Goal: Information Seeking & Learning: Learn about a topic

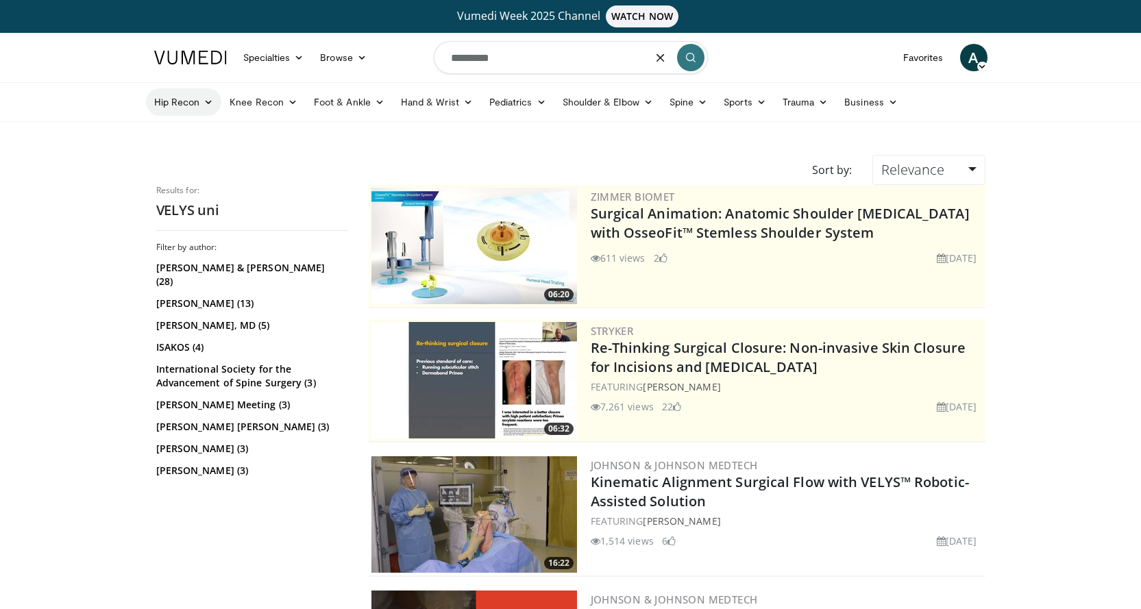
drag, startPoint x: 521, startPoint y: 62, endPoint x: 201, endPoint y: 99, distance: 321.3
click at [223, 99] on header "Specialties Adult & Family Medicine Allergy, Asthma, Immunology Anesthesiology …" at bounding box center [570, 77] width 1141 height 89
type input "**********"
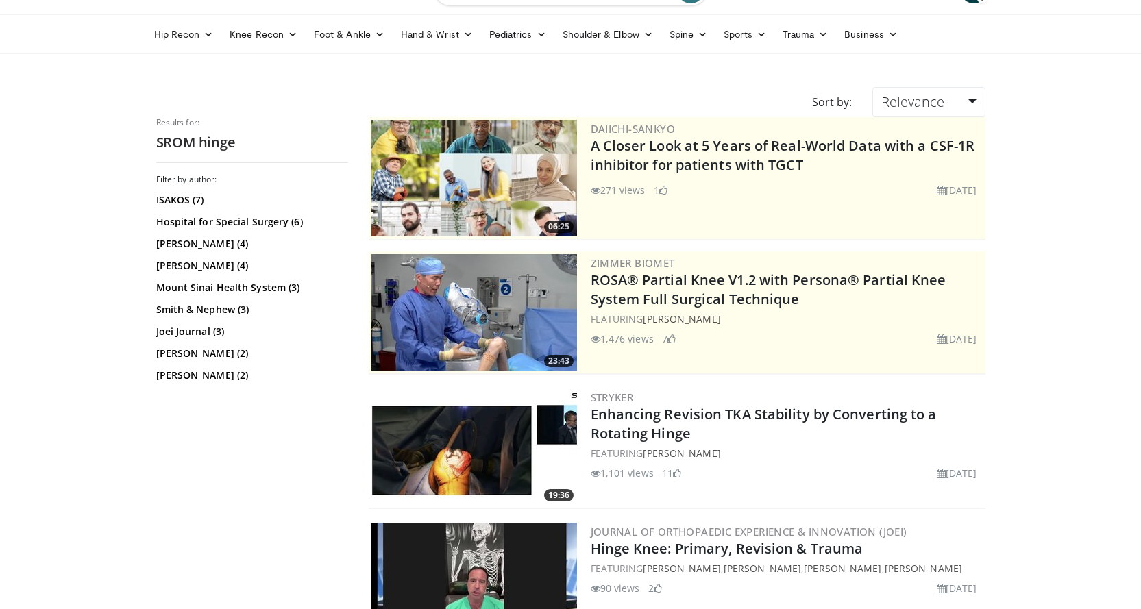
scroll to position [69, 0]
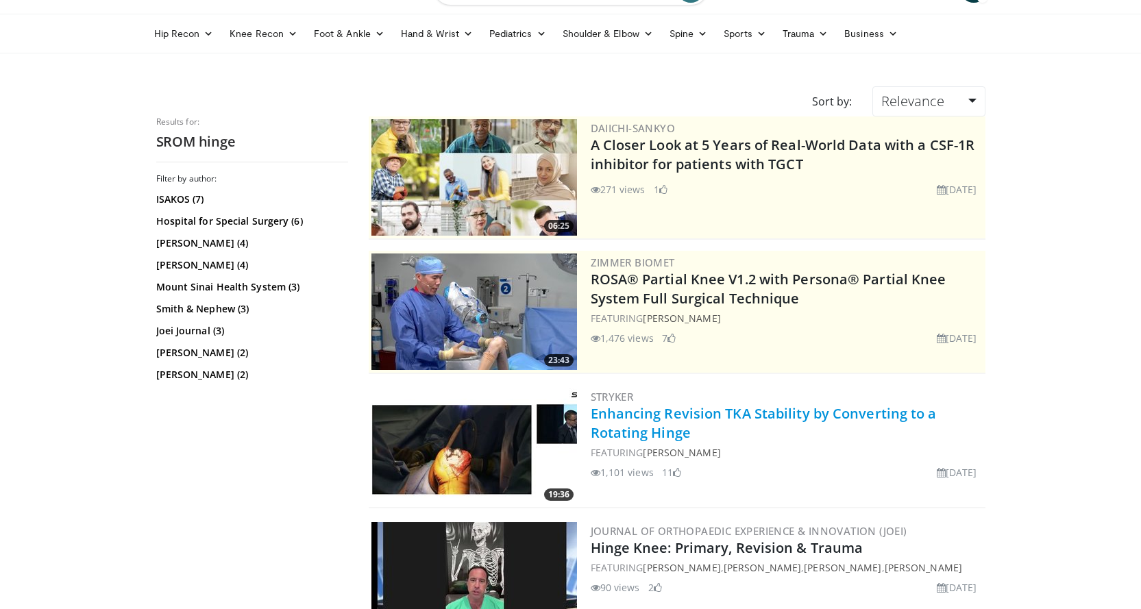
click at [597, 414] on link "Enhancing Revision TKA Stability by Converting to a Rotating Hinge" at bounding box center [763, 423] width 346 height 38
click at [475, 445] on img at bounding box center [474, 446] width 206 height 116
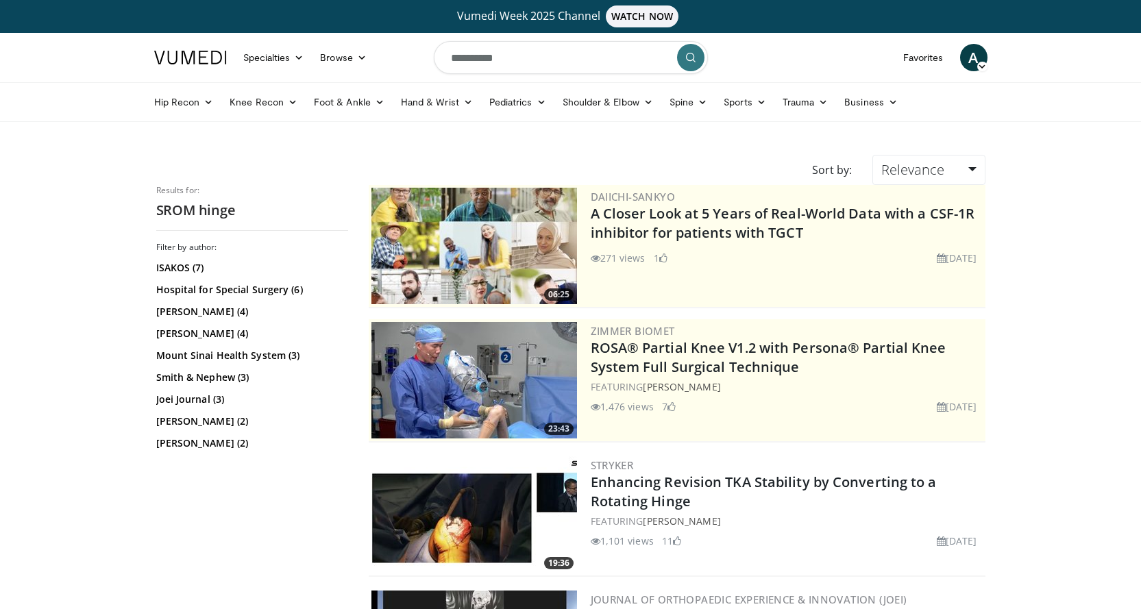
click at [444, 59] on input "**********" at bounding box center [571, 57] width 274 height 33
type input "**********"
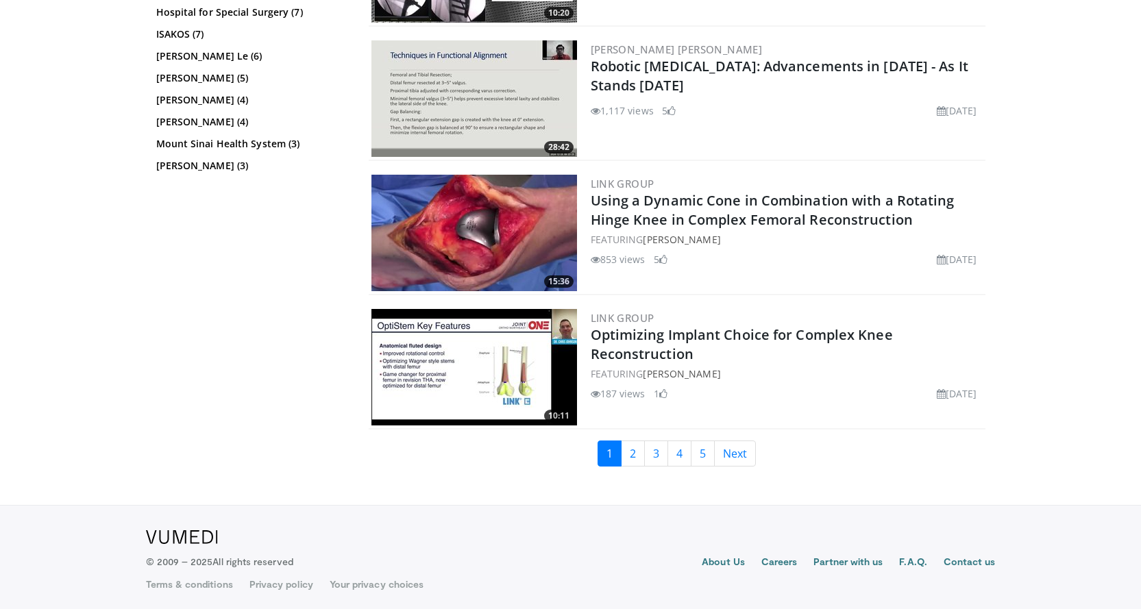
scroll to position [3105, 0]
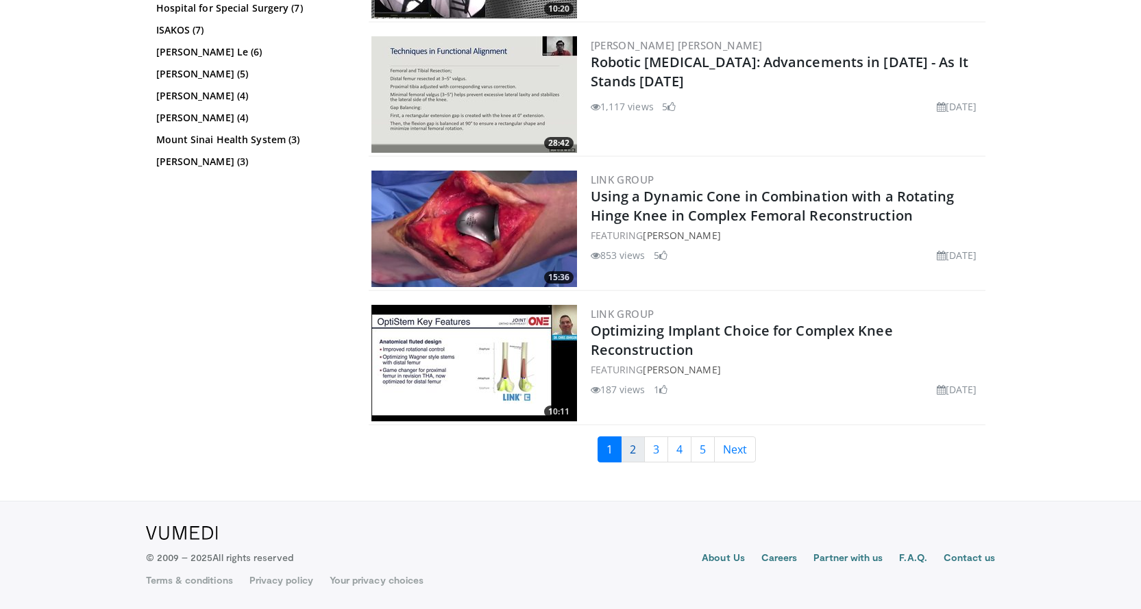
click at [627, 457] on link "2" at bounding box center [633, 449] width 24 height 26
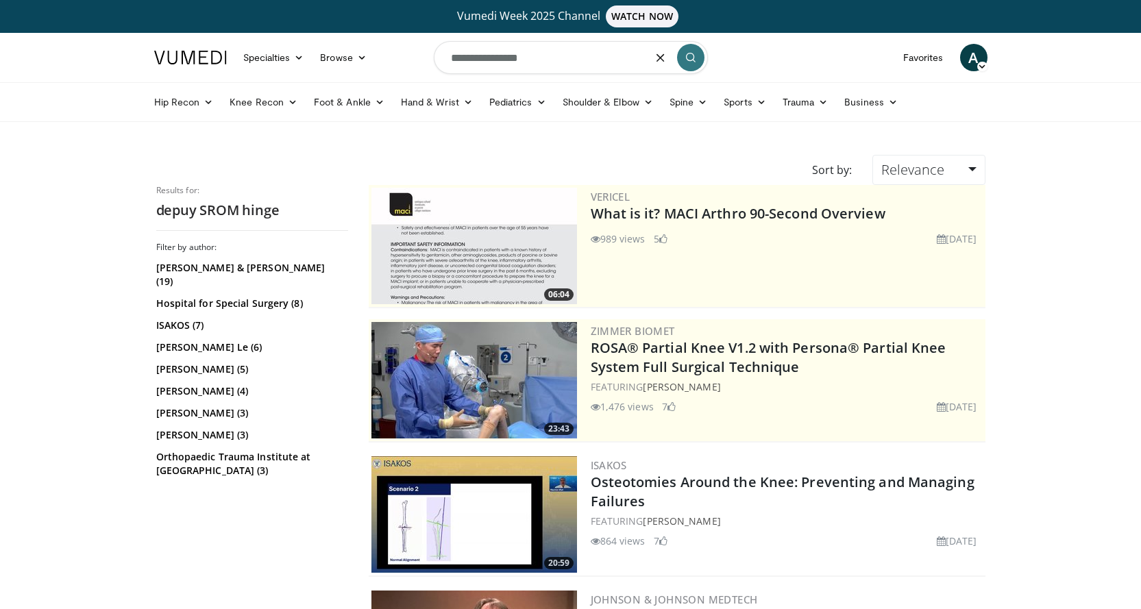
drag, startPoint x: 466, startPoint y: 60, endPoint x: 449, endPoint y: 58, distance: 17.2
click at [449, 58] on input "**********" at bounding box center [571, 57] width 274 height 33
drag, startPoint x: 611, startPoint y: 58, endPoint x: 490, endPoint y: 84, distance: 123.9
click at [390, 61] on nav "Specialties Adult & Family Medicine Allergy, Asthma, Immunology Anesthesiology …" at bounding box center [570, 57] width 849 height 49
type input "**********"
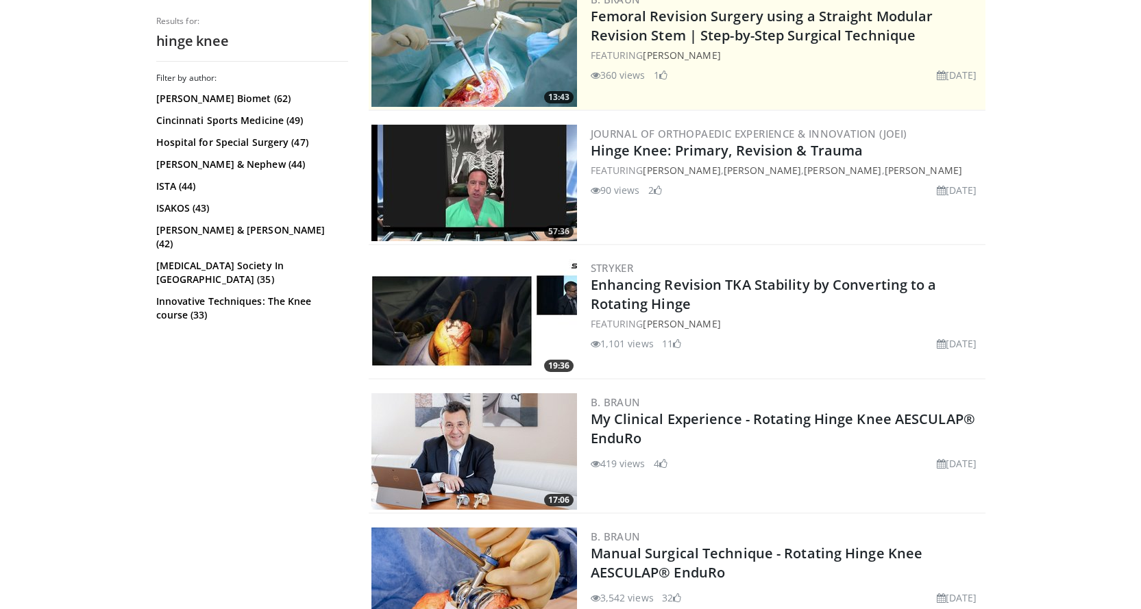
scroll to position [343, 0]
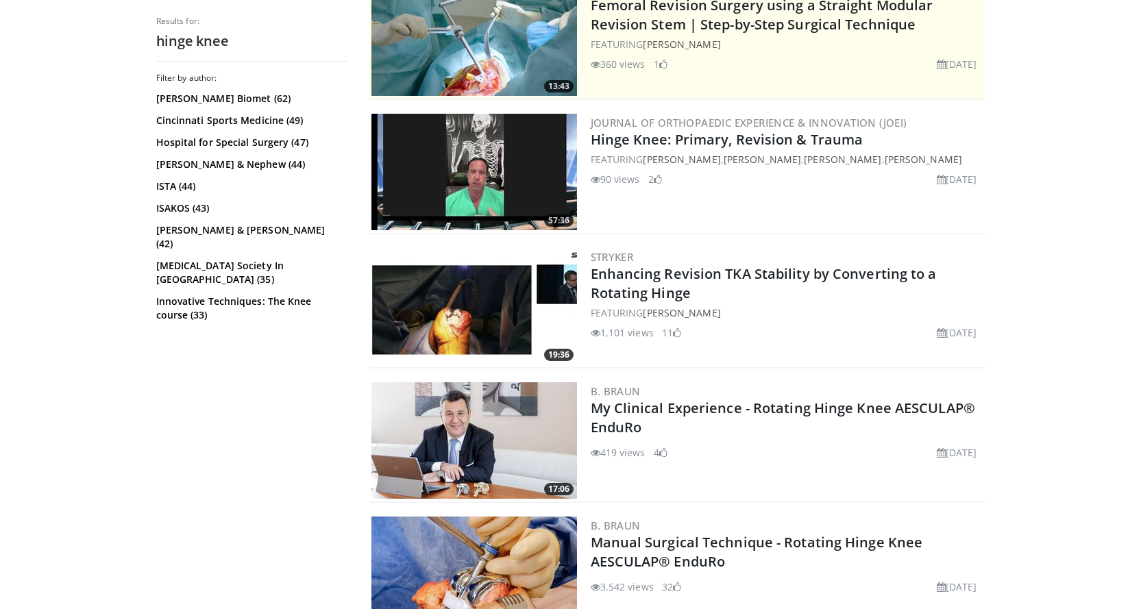
click at [395, 307] on img at bounding box center [474, 306] width 206 height 116
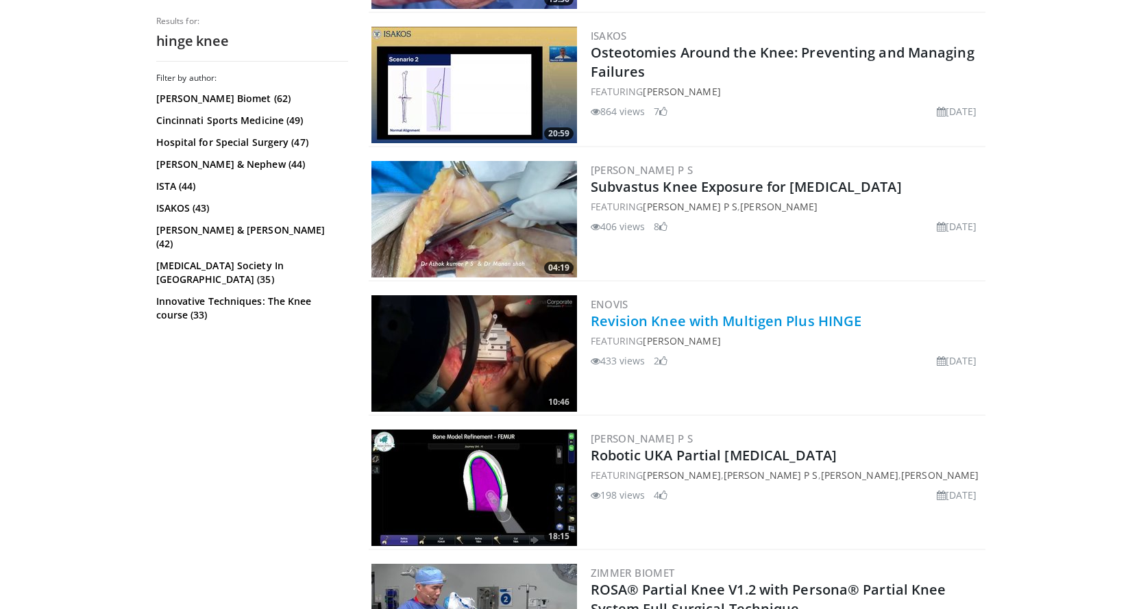
scroll to position [1781, 0]
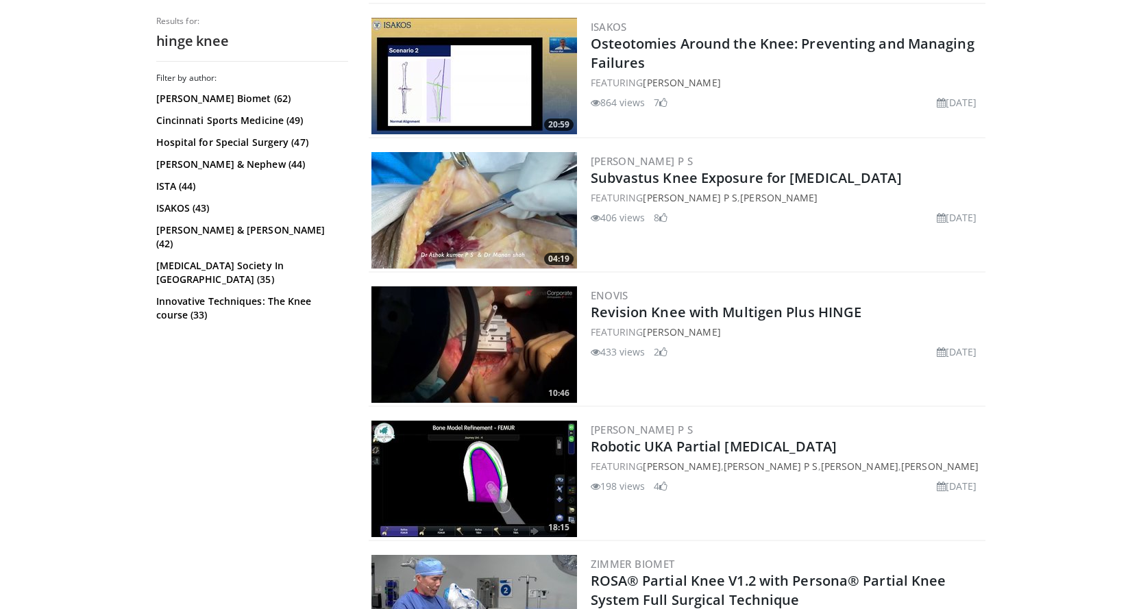
click at [492, 331] on img at bounding box center [474, 344] width 206 height 116
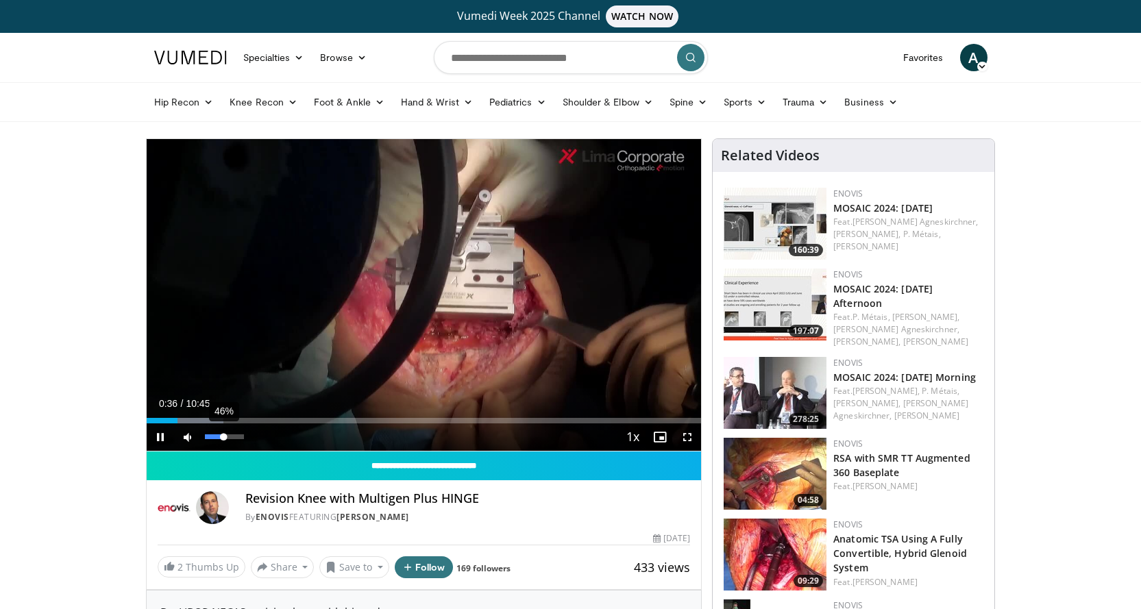
drag, startPoint x: 213, startPoint y: 439, endPoint x: 225, endPoint y: 434, distance: 12.9
click at [224, 434] on div "Volume Level" at bounding box center [214, 436] width 19 height 5
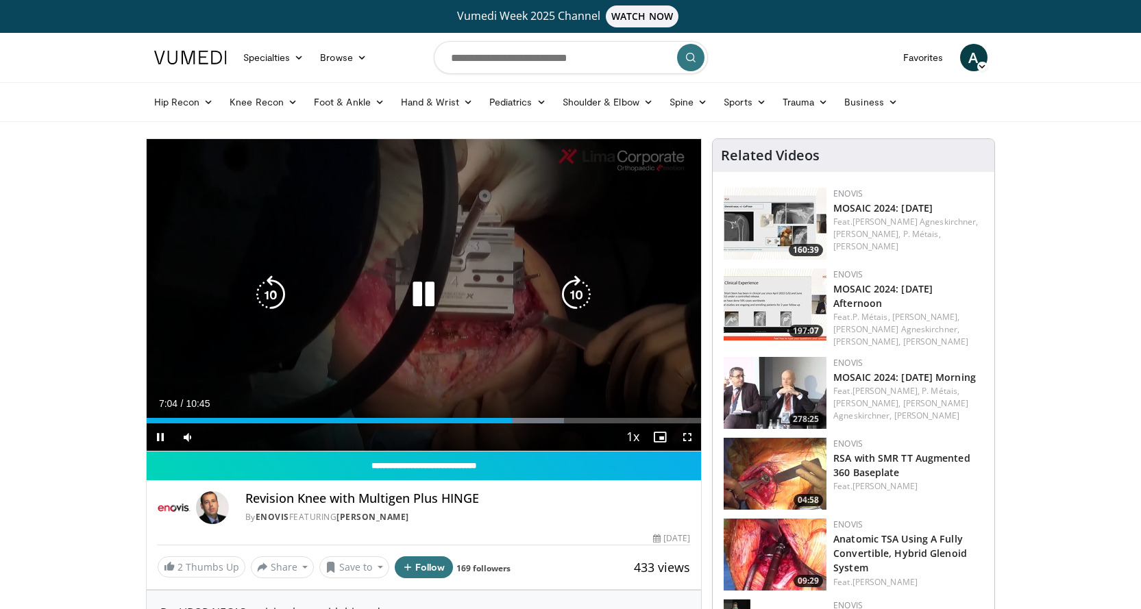
click at [577, 295] on icon "Video Player" at bounding box center [576, 294] width 38 height 38
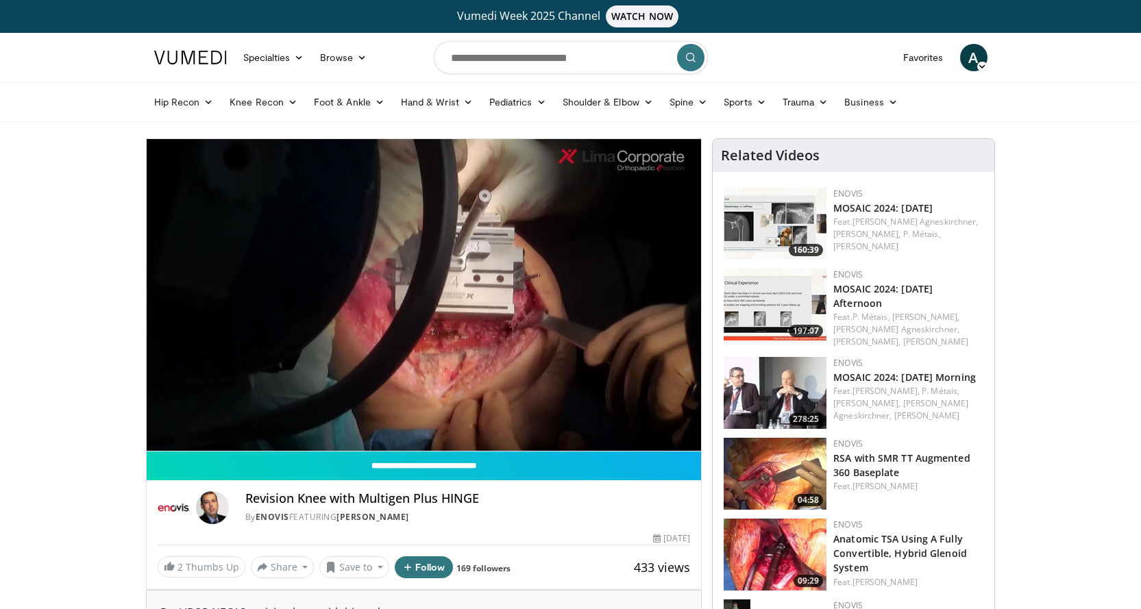
click at [206, 55] on img at bounding box center [190, 58] width 73 height 14
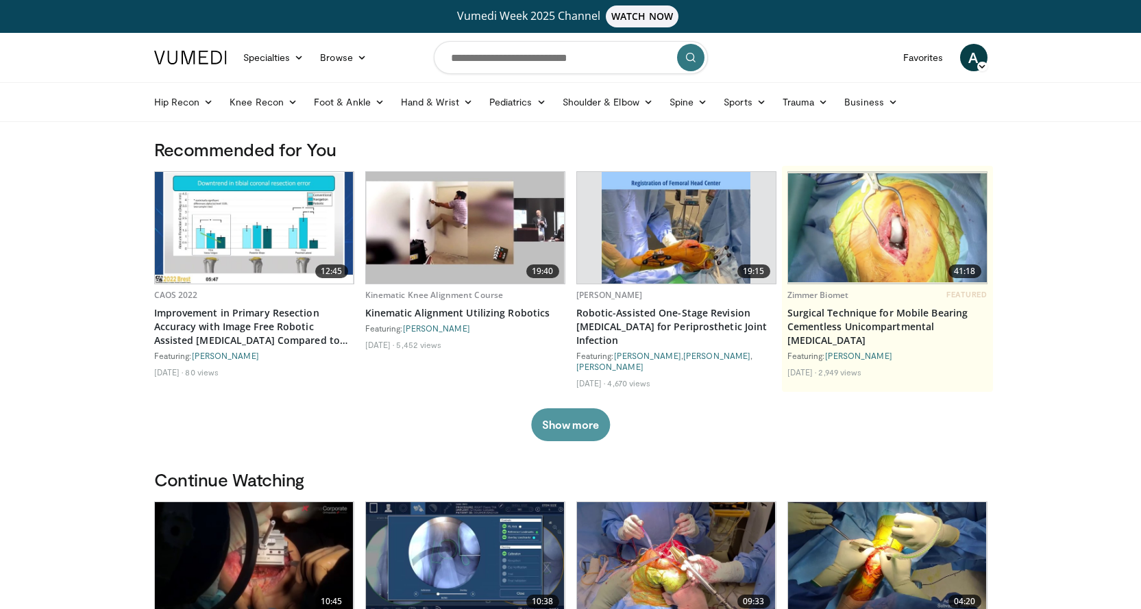
click at [577, 420] on button "Show more" at bounding box center [570, 424] width 79 height 33
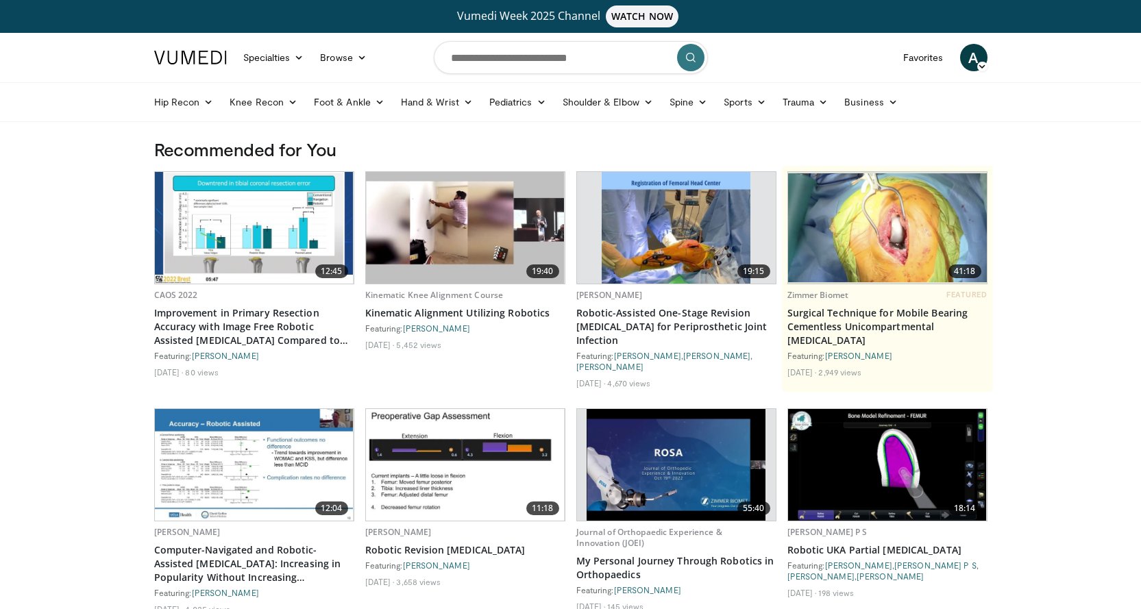
click at [175, 60] on img at bounding box center [190, 58] width 73 height 14
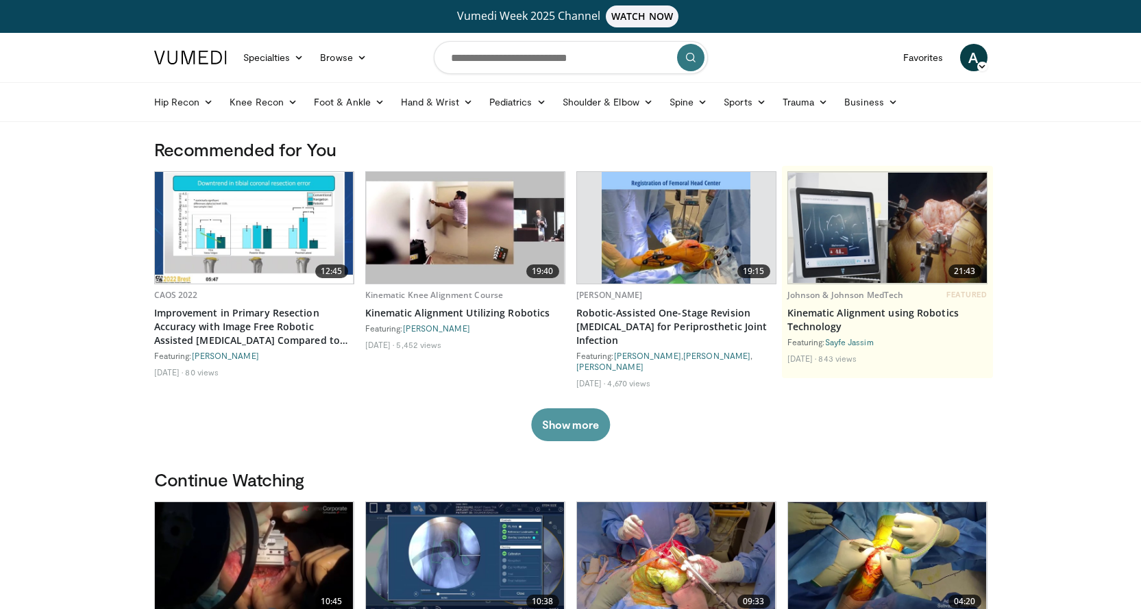
click at [562, 412] on button "Show more" at bounding box center [570, 424] width 79 height 33
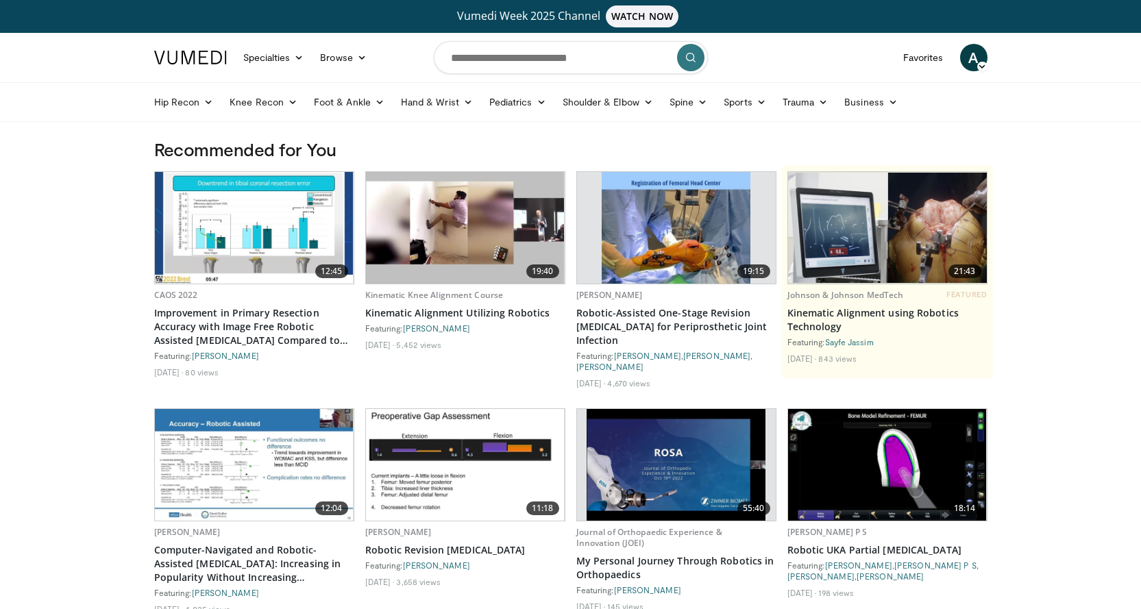
click at [844, 240] on img at bounding box center [887, 228] width 199 height 111
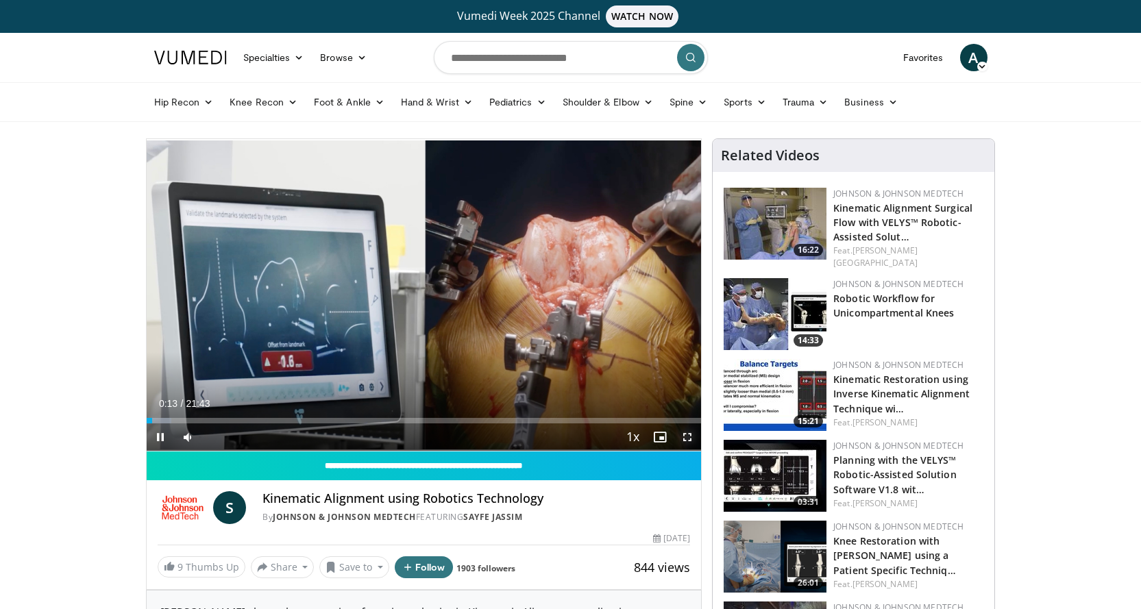
click at [687, 432] on span "Video Player" at bounding box center [686, 436] width 27 height 27
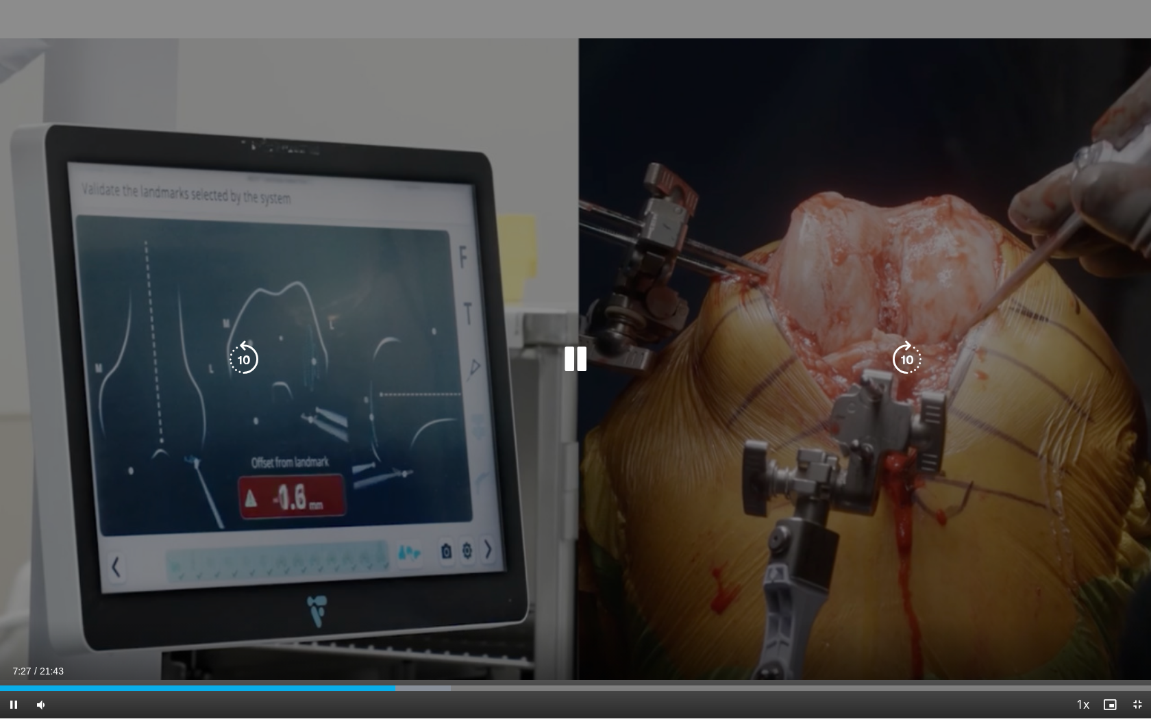
click at [597, 473] on div "10 seconds Tap to unmute" at bounding box center [575, 359] width 1151 height 719
click at [573, 366] on icon "Video Player" at bounding box center [575, 359] width 38 height 38
click at [577, 351] on icon "Video Player" at bounding box center [575, 359] width 38 height 38
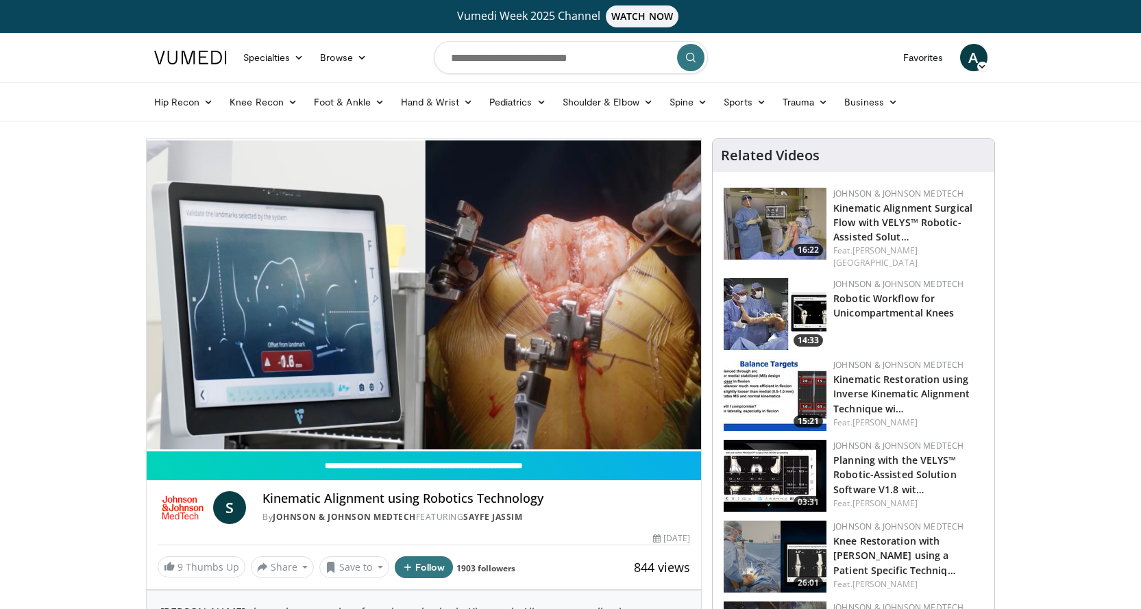
click at [152, 51] on link at bounding box center [190, 57] width 89 height 38
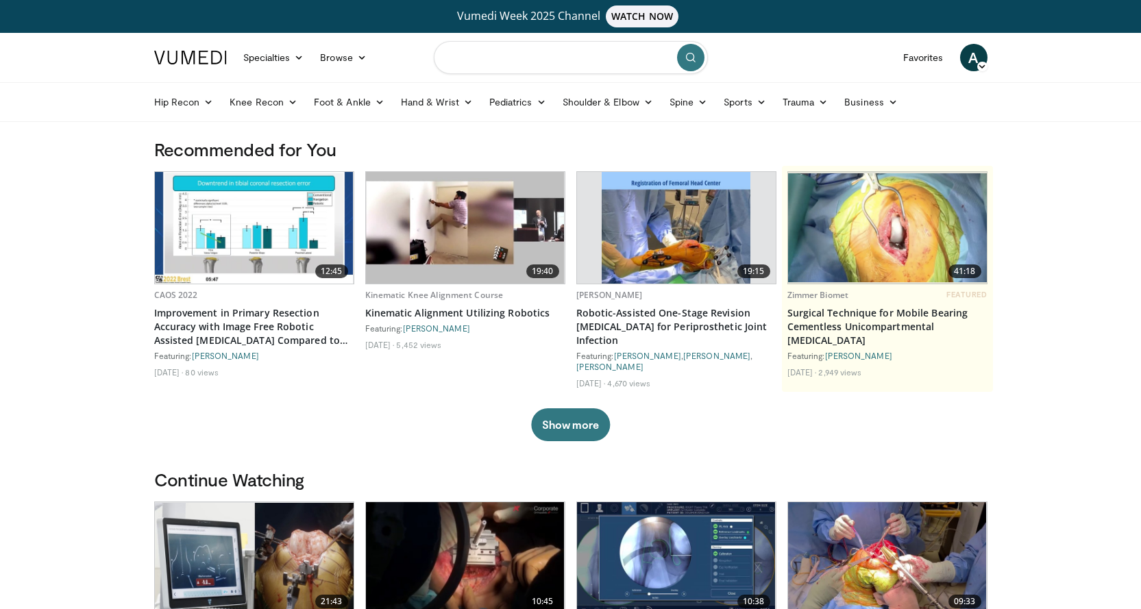
click at [477, 58] on input "Search topics, interventions" at bounding box center [571, 57] width 274 height 33
type input "**********"
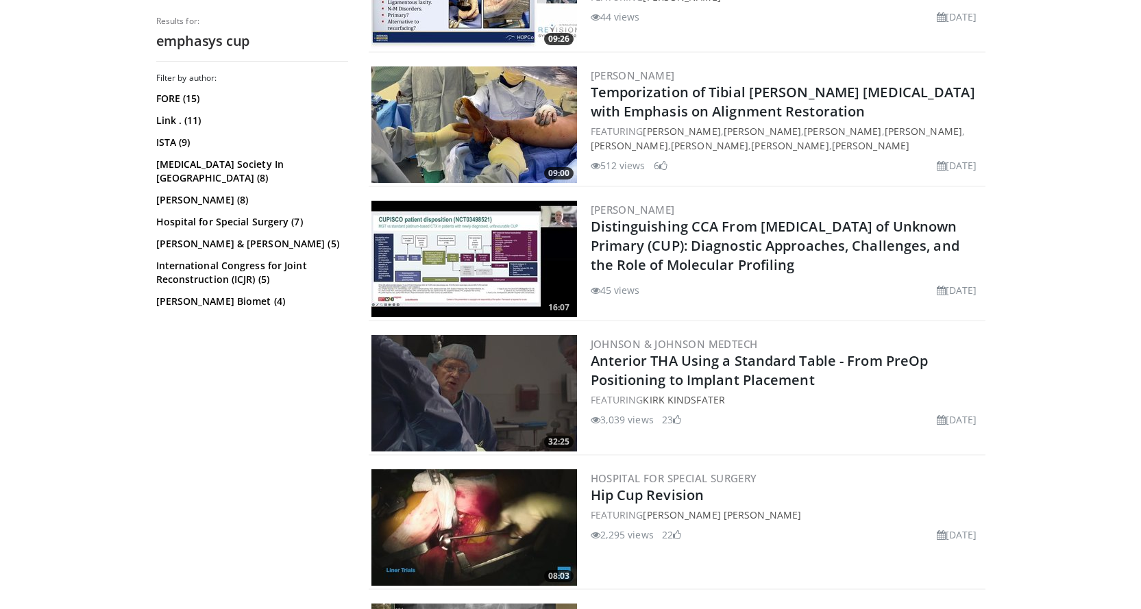
scroll to position [822, 0]
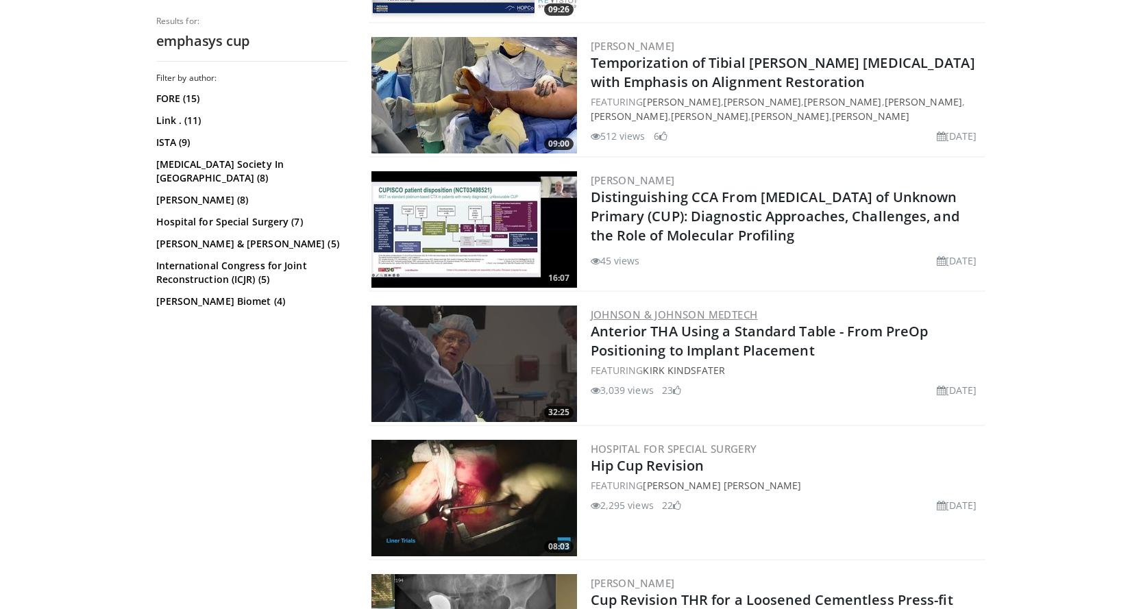
click at [621, 314] on link "Johnson & Johnson MedTech" at bounding box center [673, 315] width 167 height 14
click at [484, 352] on img at bounding box center [474, 364] width 206 height 116
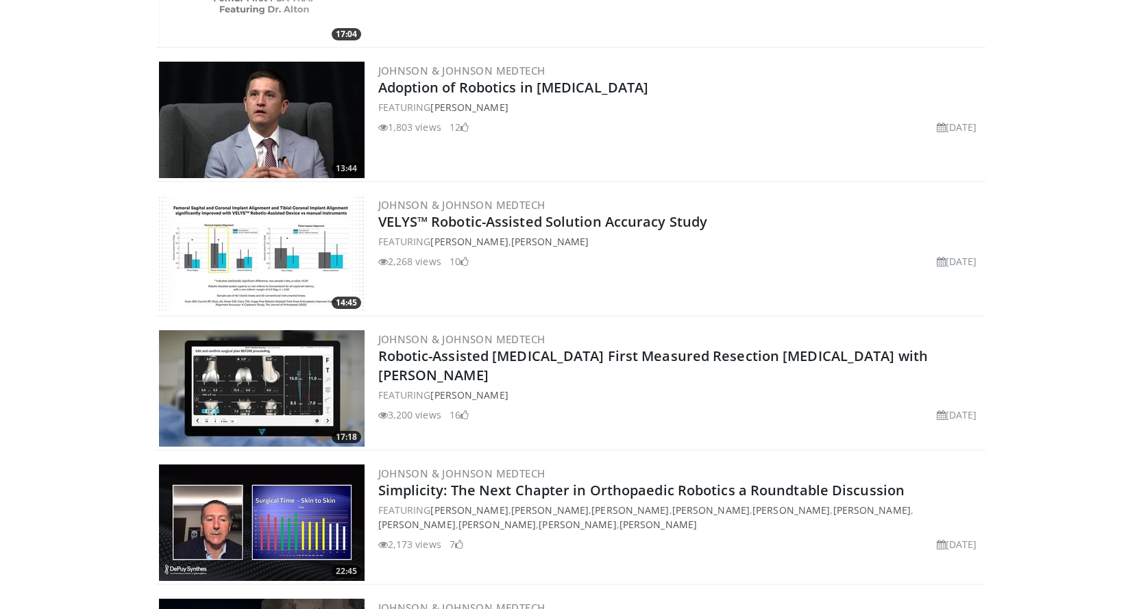
scroll to position [1713, 0]
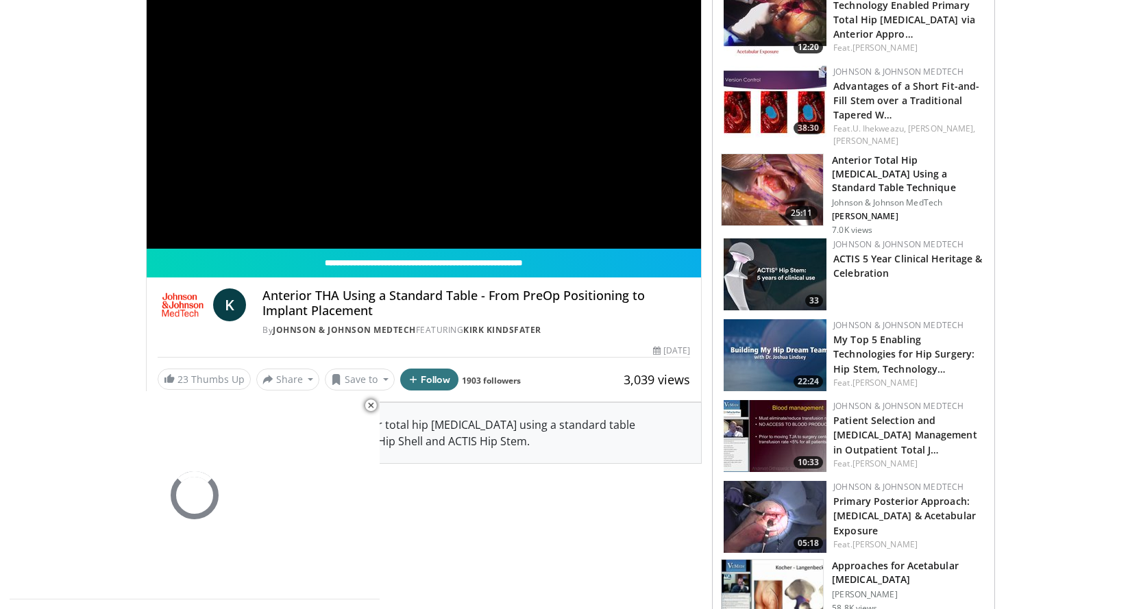
scroll to position [206, 0]
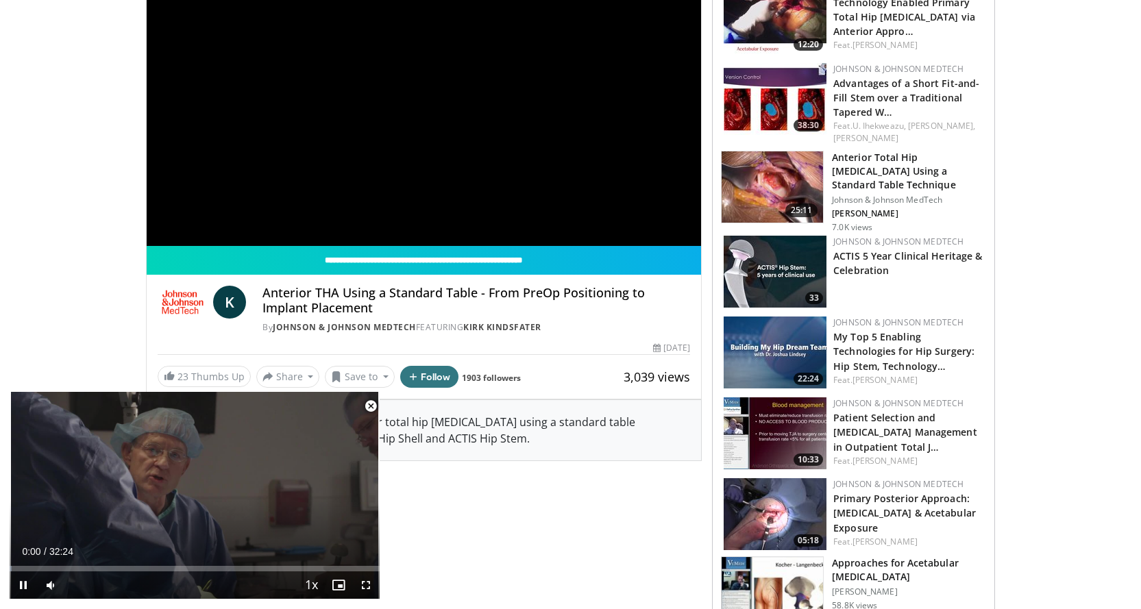
click at [371, 406] on span "Video Player" at bounding box center [370, 406] width 27 height 27
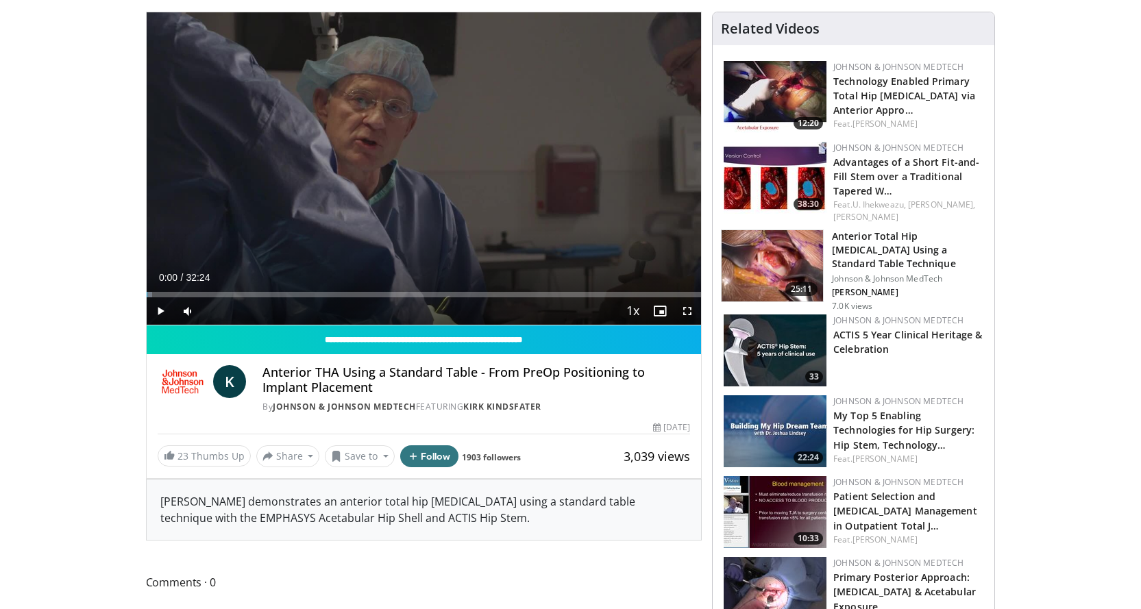
scroll to position [0, 0]
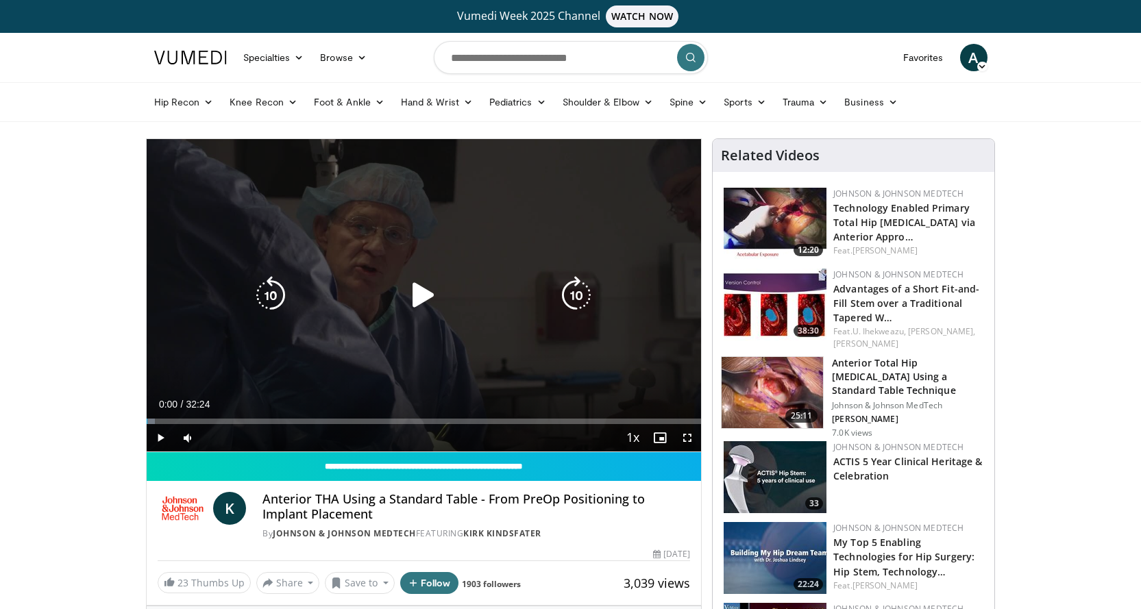
click at [418, 296] on icon "Video Player" at bounding box center [423, 295] width 38 height 38
drag, startPoint x: 685, startPoint y: 431, endPoint x: 685, endPoint y: 514, distance: 82.9
click at [685, 431] on span "Video Player" at bounding box center [686, 437] width 27 height 27
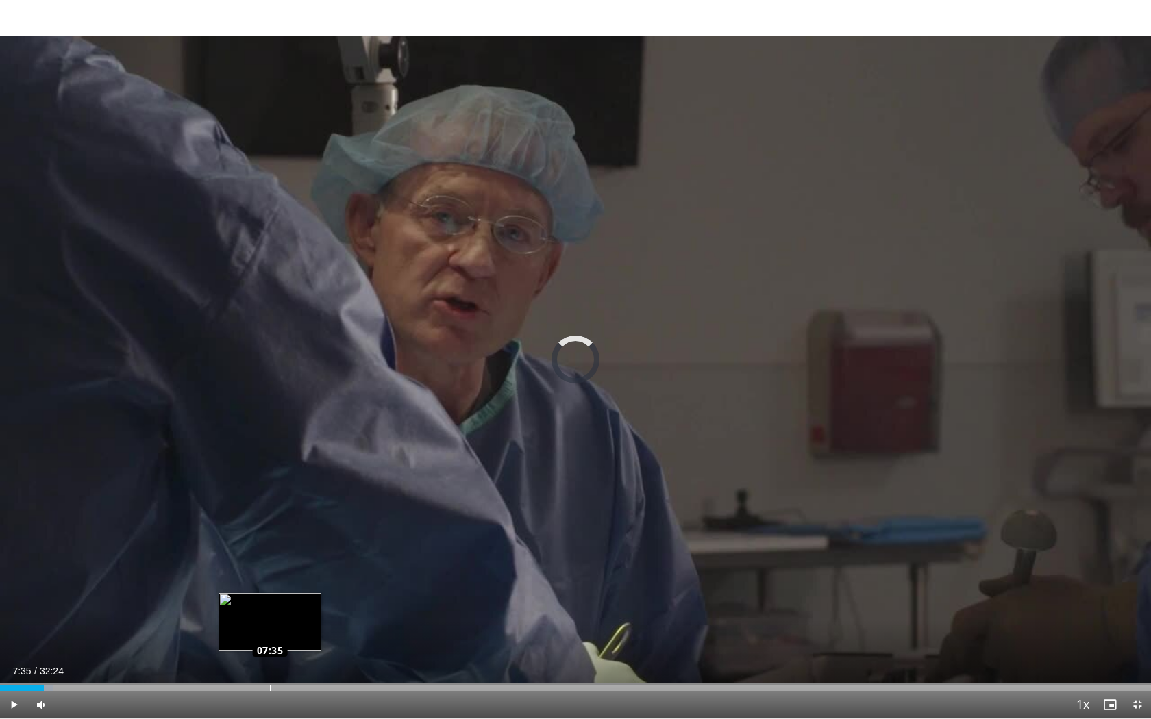
click at [270, 608] on div "Loaded : 4.63% 07:35 07:35" at bounding box center [575, 688] width 1151 height 5
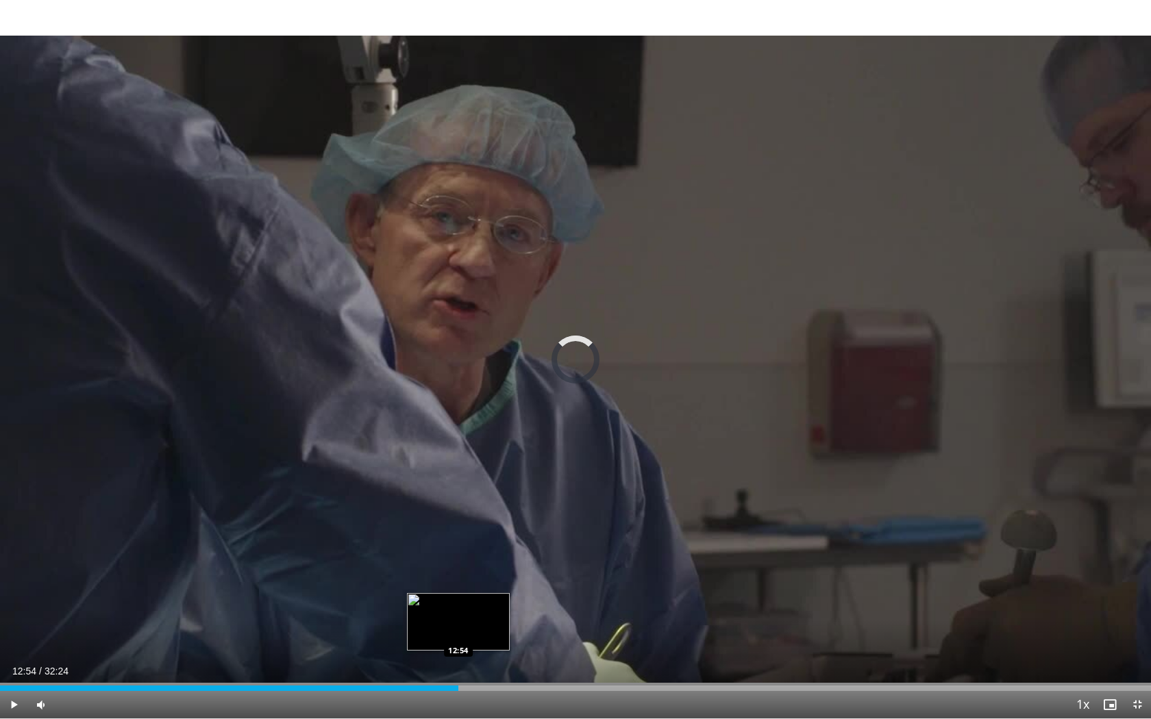
click at [458, 608] on div "Loaded : 25.72% 12:54 12:54" at bounding box center [575, 684] width 1151 height 13
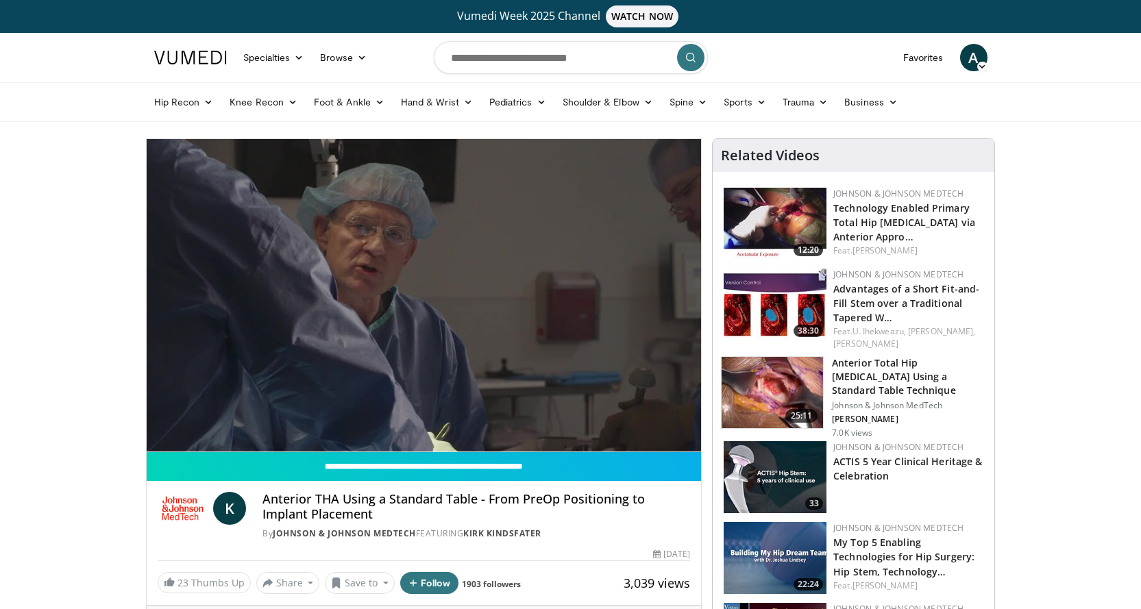
click at [188, 62] on img at bounding box center [190, 58] width 73 height 14
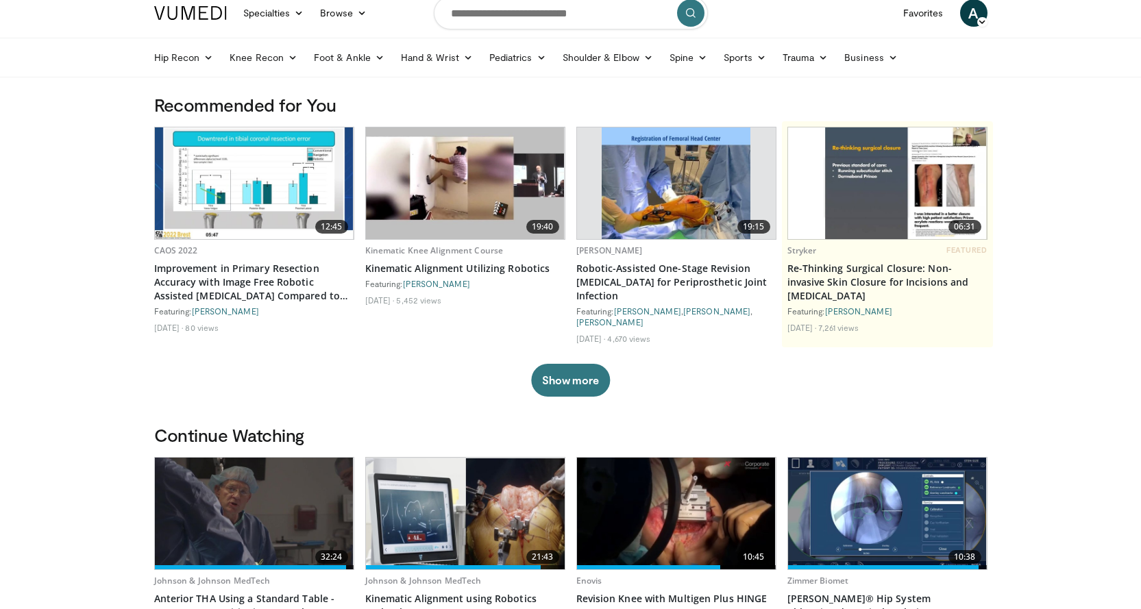
scroll to position [69, 0]
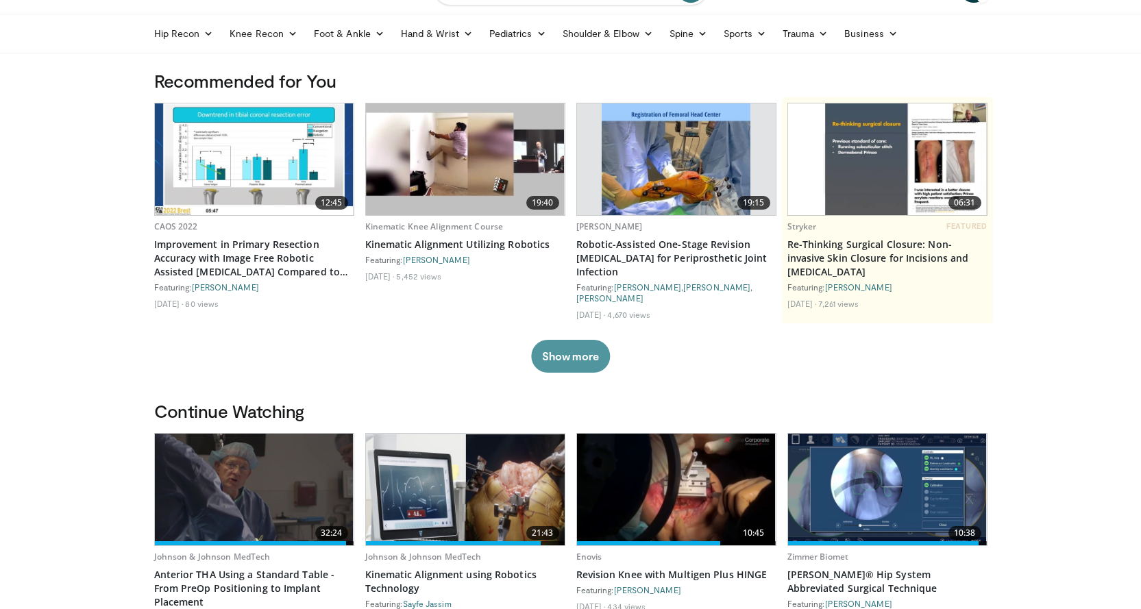
click at [563, 342] on button "Show more" at bounding box center [570, 356] width 79 height 33
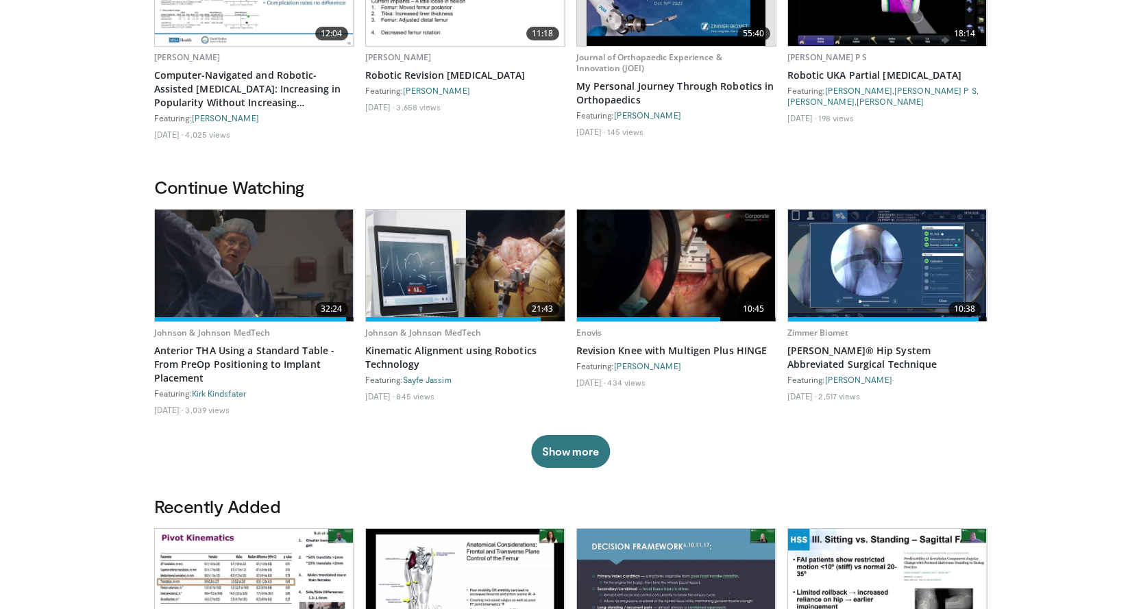
scroll to position [0, 0]
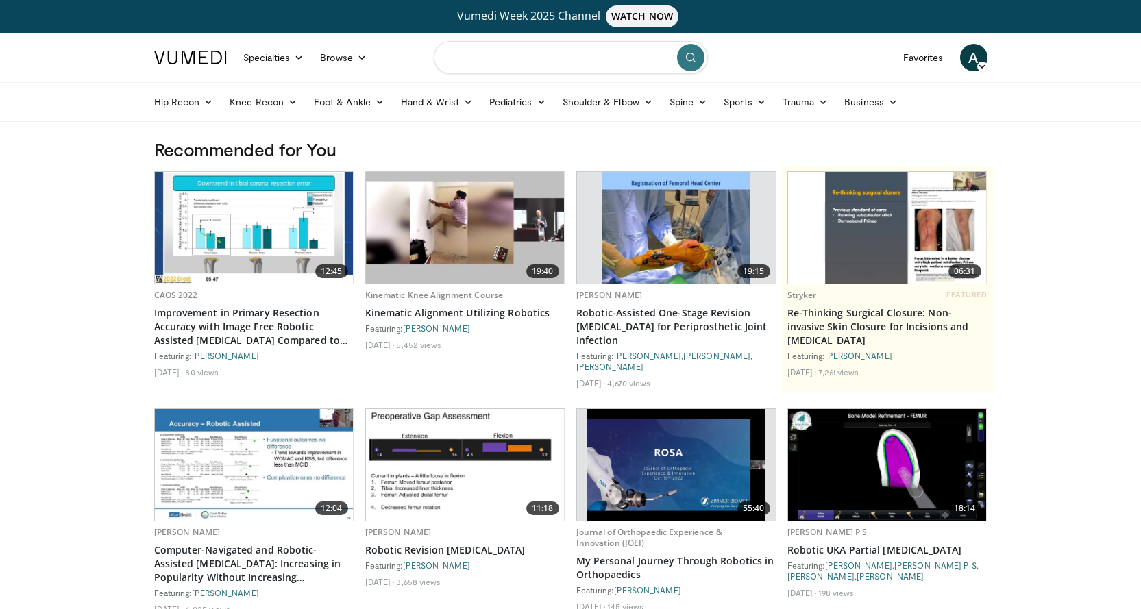
click at [580, 71] on input "Search topics, interventions" at bounding box center [571, 57] width 274 height 33
type input "**********"
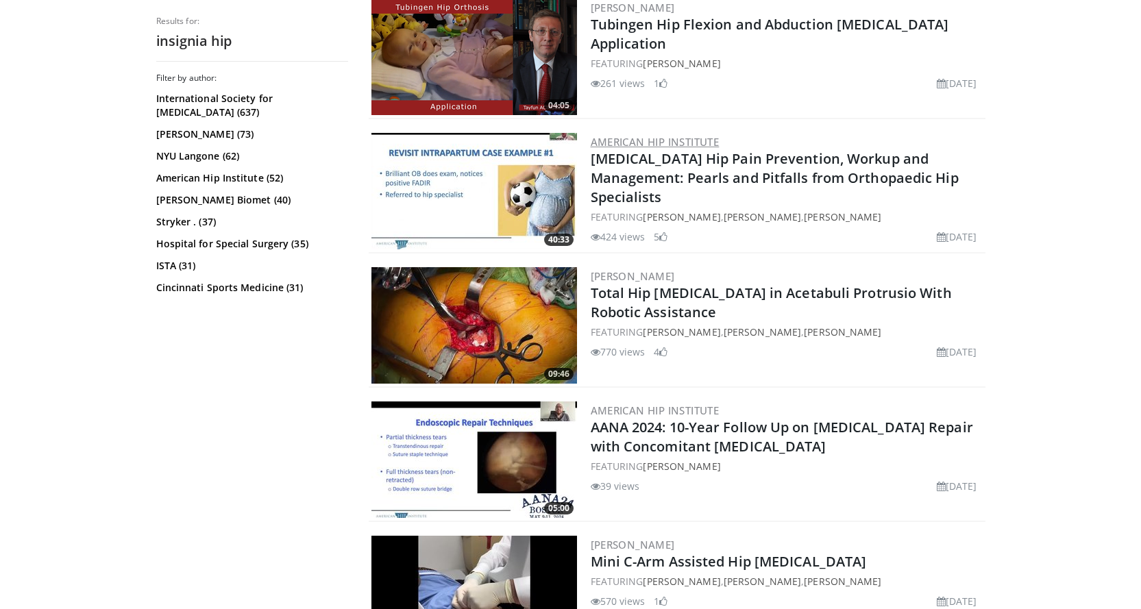
scroll to position [891, 0]
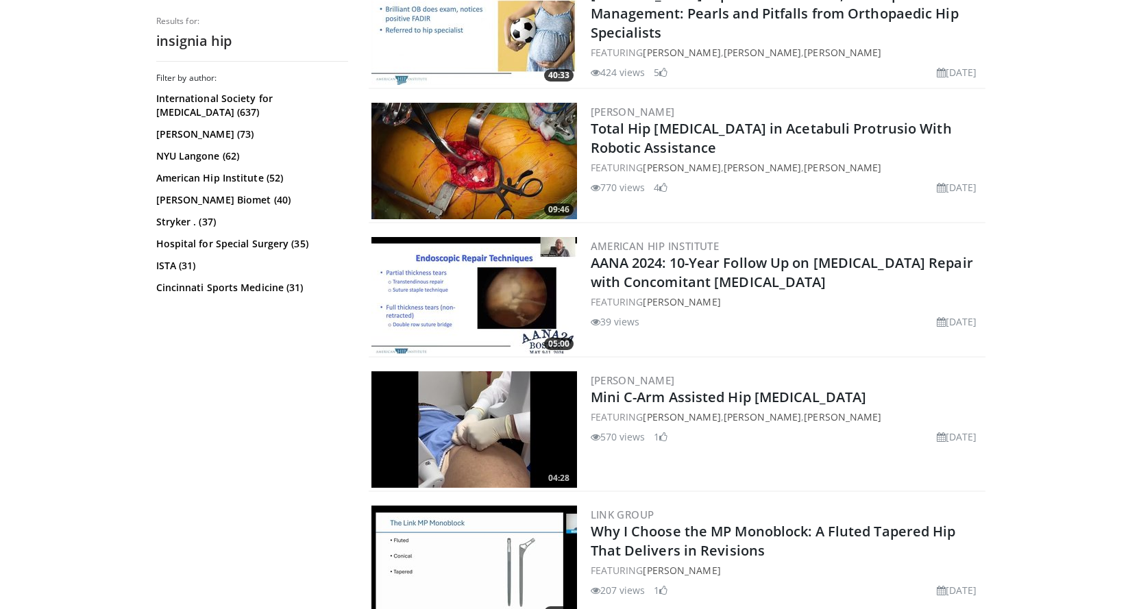
click at [539, 148] on img at bounding box center [474, 161] width 206 height 116
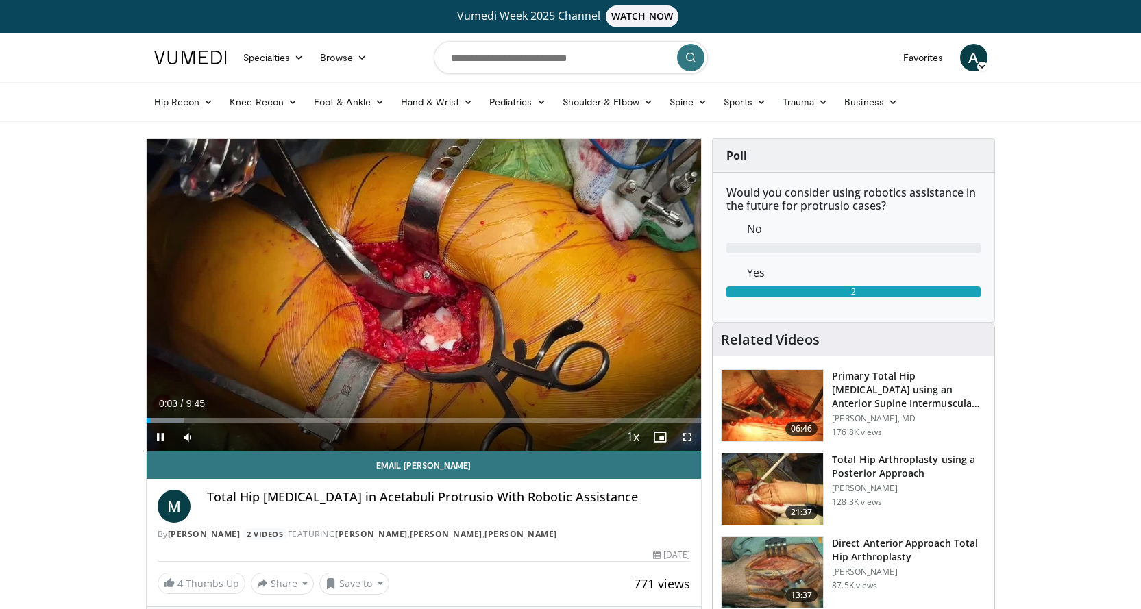
click at [683, 440] on span "Video Player" at bounding box center [686, 436] width 27 height 27
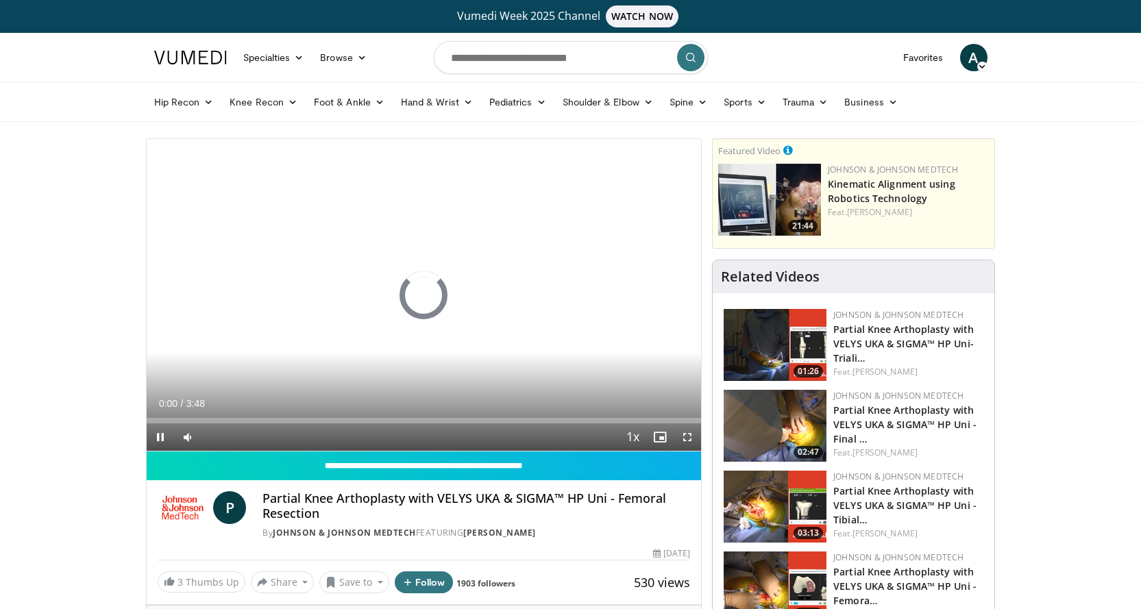
click at [186, 56] on img at bounding box center [190, 58] width 73 height 14
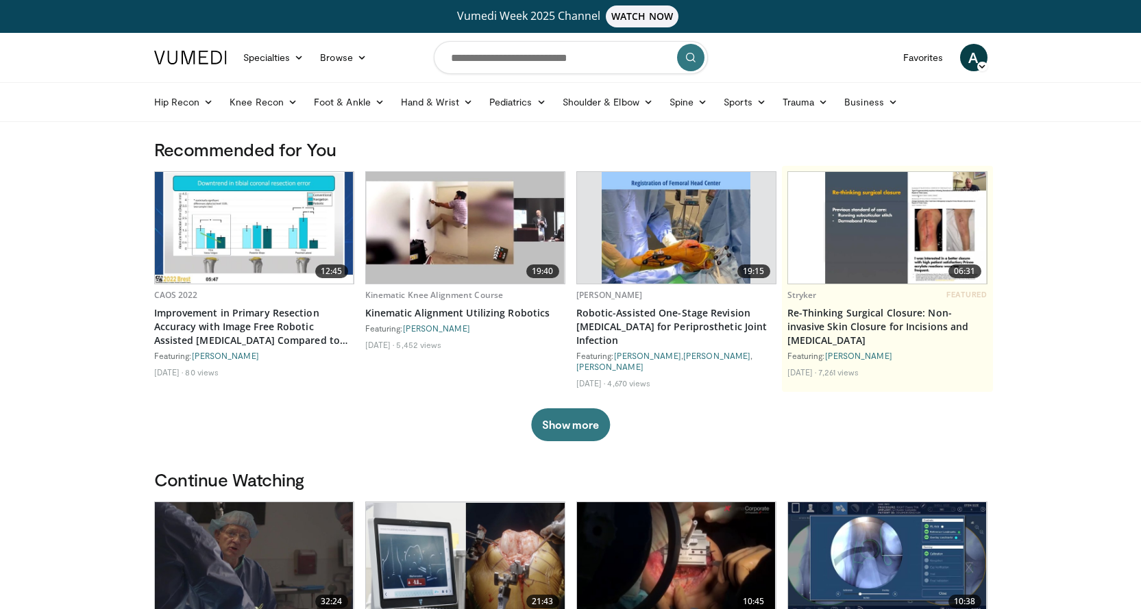
click at [210, 55] on img at bounding box center [190, 58] width 73 height 14
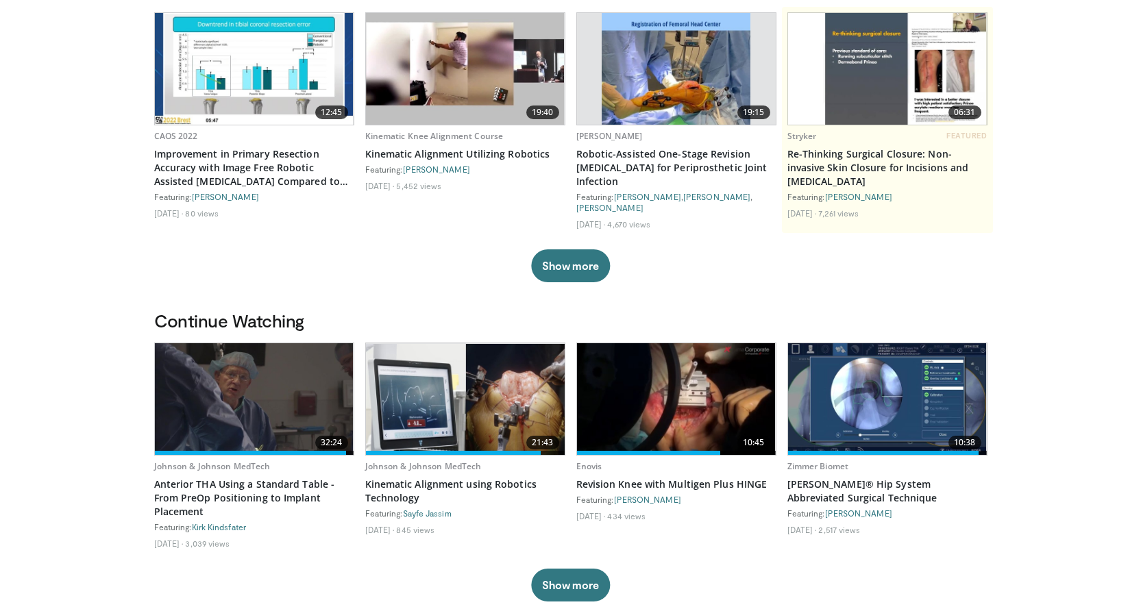
scroll to position [206, 0]
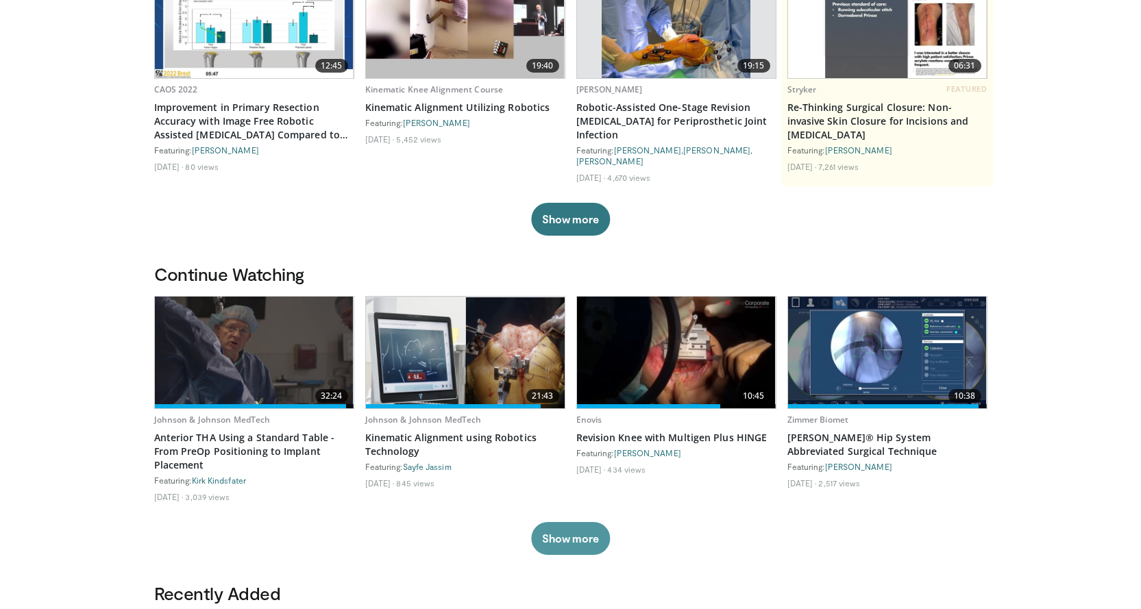
click at [562, 540] on button "Show more" at bounding box center [570, 538] width 79 height 33
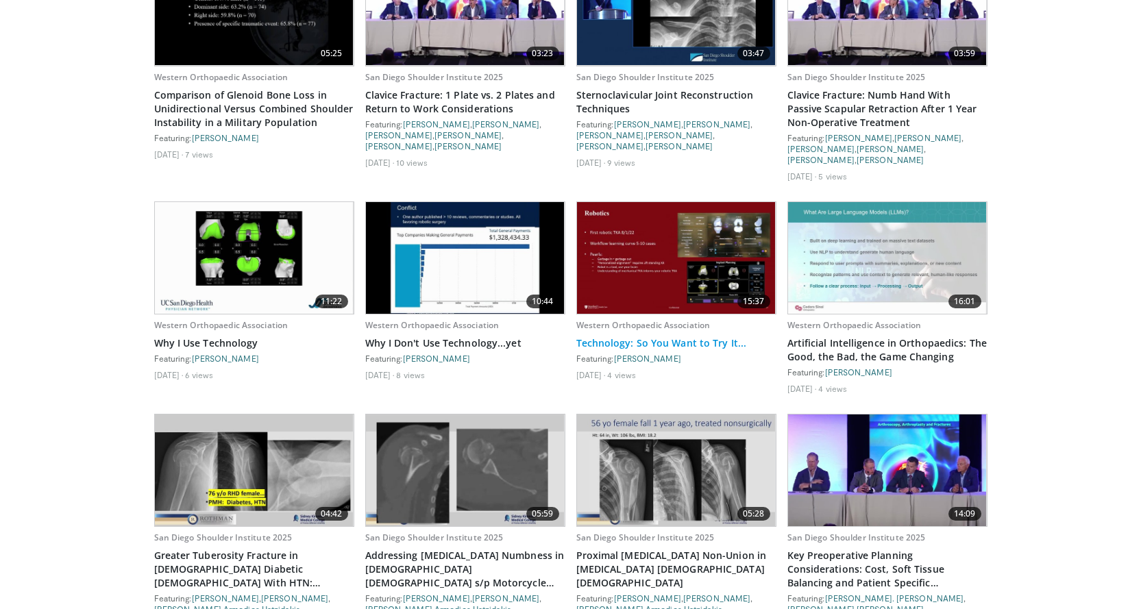
scroll to position [2860, 0]
